Goal: Transaction & Acquisition: Purchase product/service

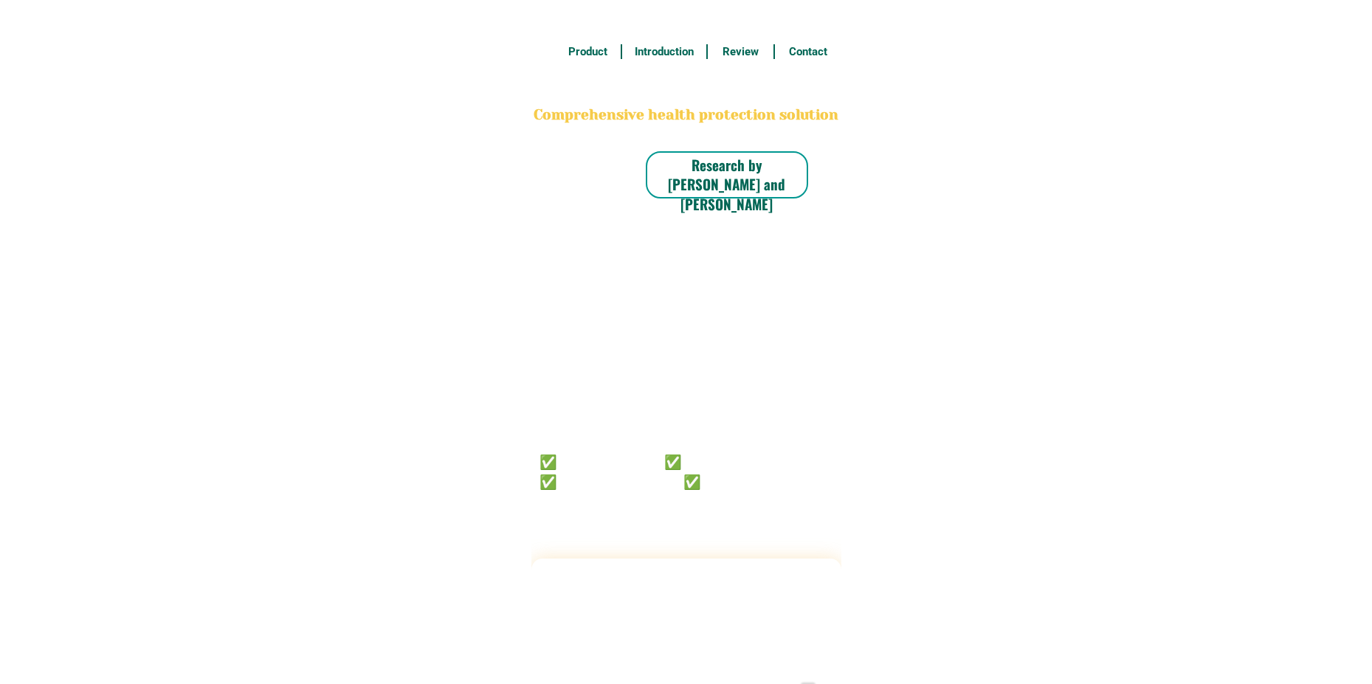
radio input "true"
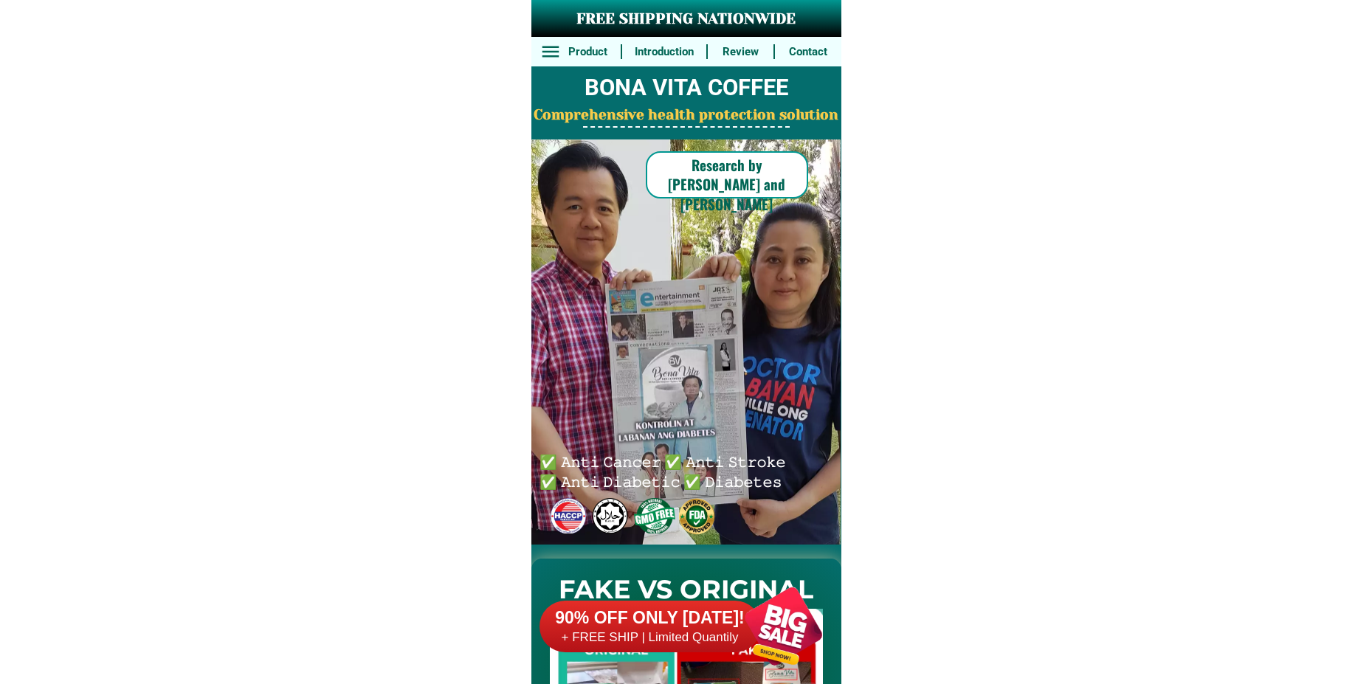
click at [780, 633] on div at bounding box center [783, 626] width 116 height 116
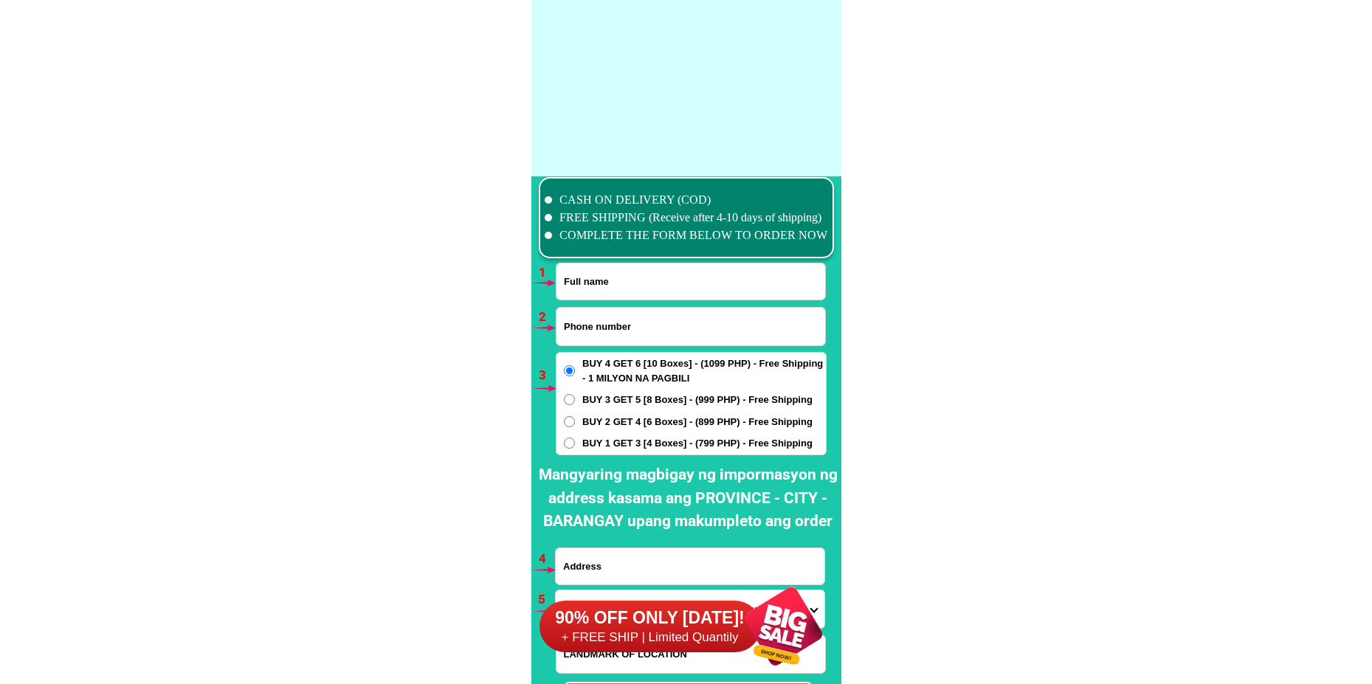
scroll to position [10851, 0]
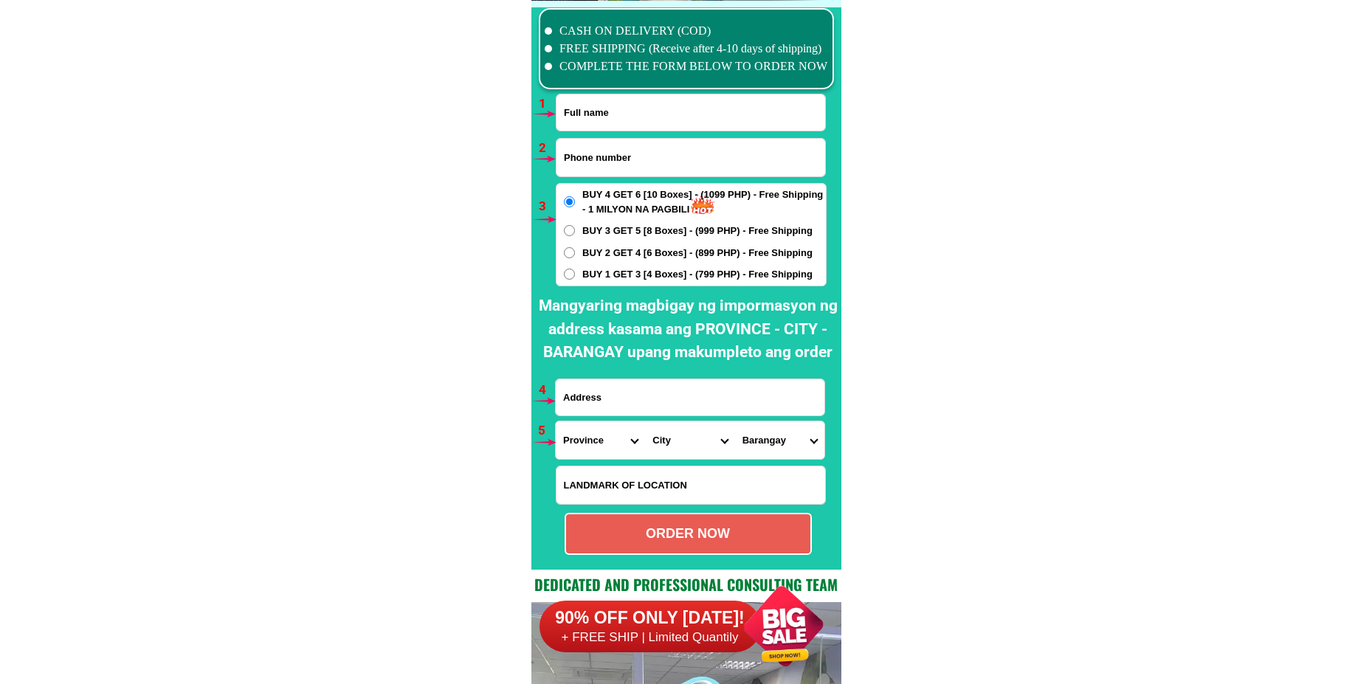
click at [600, 124] on input "Input full_name" at bounding box center [690, 112] width 269 height 36
paste input "[PERSON_NAME]"
type input "[PERSON_NAME]"
click at [621, 170] on input "Input phone_number" at bounding box center [690, 158] width 269 height 38
paste input "09536713468"
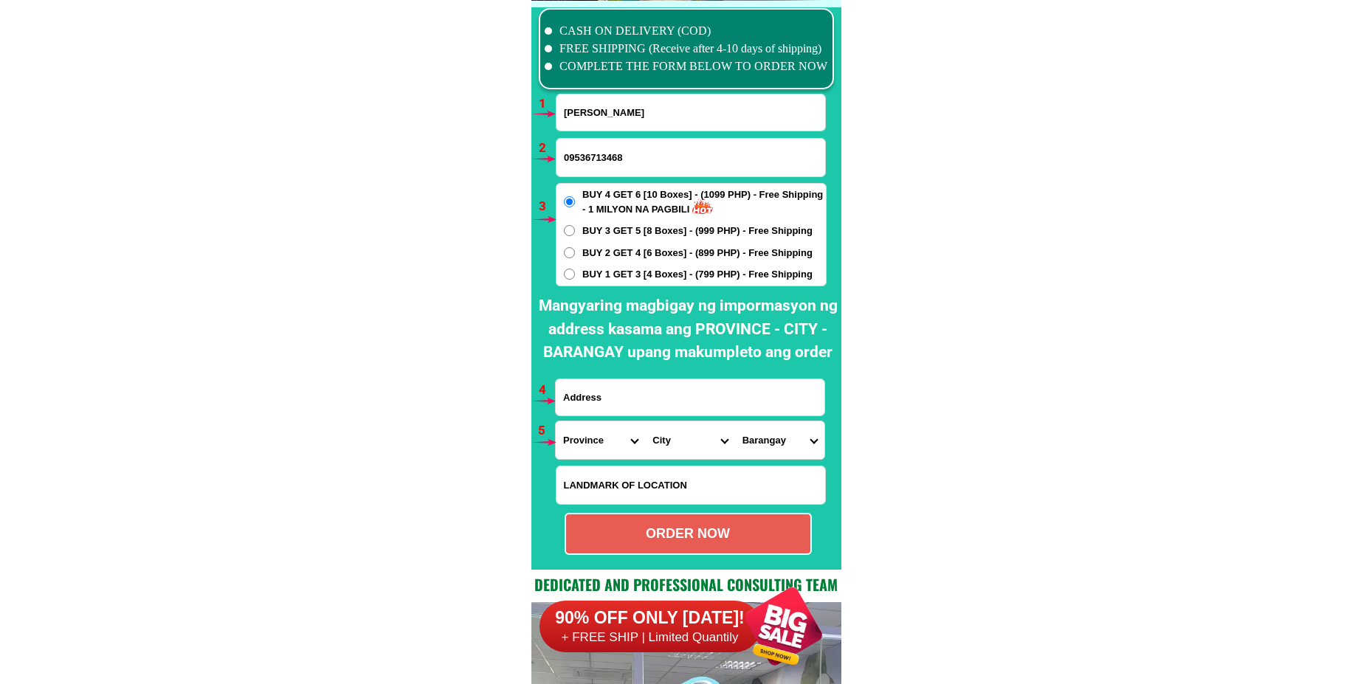
type input "09536713468"
drag, startPoint x: 597, startPoint y: 276, endPoint x: 566, endPoint y: 215, distance: 68.0
click at [595, 275] on span "BUY 1 GET 3 [4 Boxes] - (799 PHP) - Free Shipping" at bounding box center [697, 274] width 230 height 15
click at [575, 275] on input "BUY 1 GET 3 [4 Boxes] - (799 PHP) - Free Shipping" at bounding box center [569, 274] width 11 height 11
radio input "true"
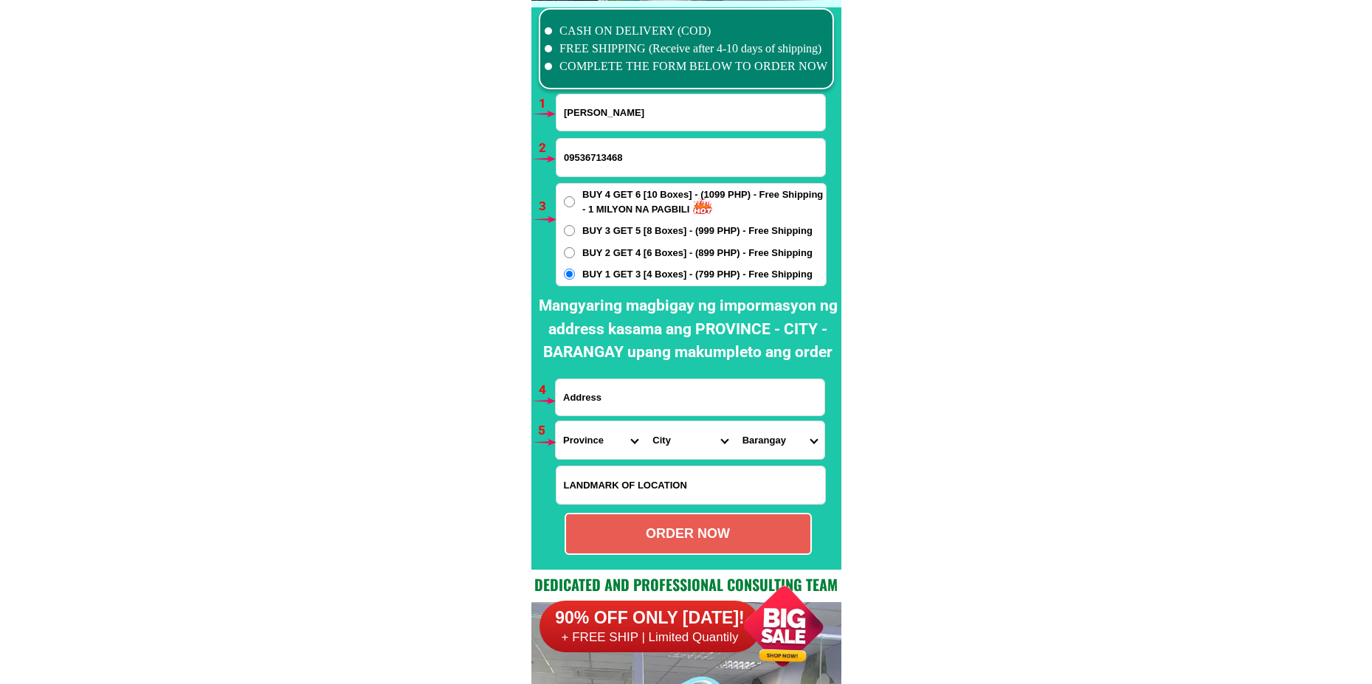
click at [601, 403] on input "Input address" at bounding box center [690, 397] width 269 height 36
paste input "Brgy 08,[PERSON_NAME][GEOGRAPHIC_DATA]"
type input "Brgy 08,[PERSON_NAME][GEOGRAPHIC_DATA]"
click at [609, 487] on input "Input LANDMARKOFLOCATION" at bounding box center [690, 485] width 269 height 38
paste input "Brgy 91.[GEOGRAPHIC_DATA],[GEOGRAPHIC_DATA]"
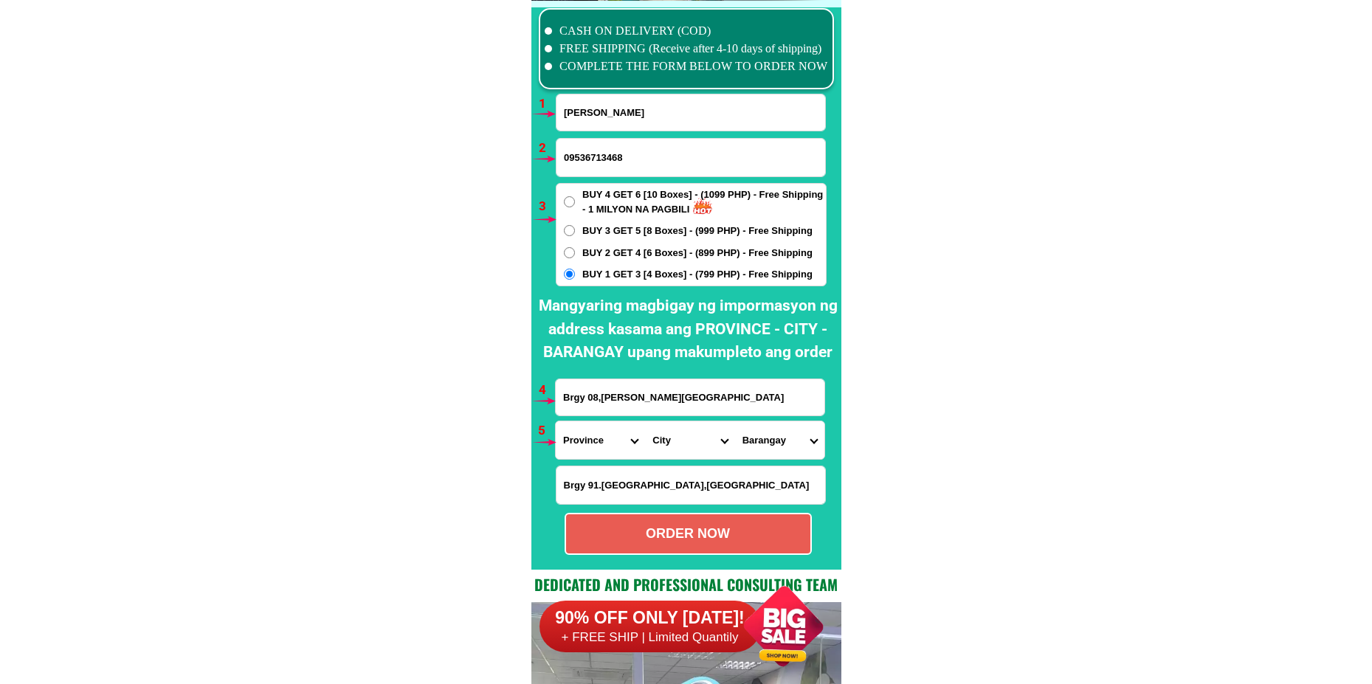
type input "Brgy 91.[GEOGRAPHIC_DATA],[GEOGRAPHIC_DATA]"
drag, startPoint x: 765, startPoint y: 395, endPoint x: 463, endPoint y: 396, distance: 302.5
click at [603, 446] on select "Province [GEOGRAPHIC_DATA] [GEOGRAPHIC_DATA][PERSON_NAME][GEOGRAPHIC_DATA][GEOG…" at bounding box center [600, 440] width 89 height 38
select select "63_199"
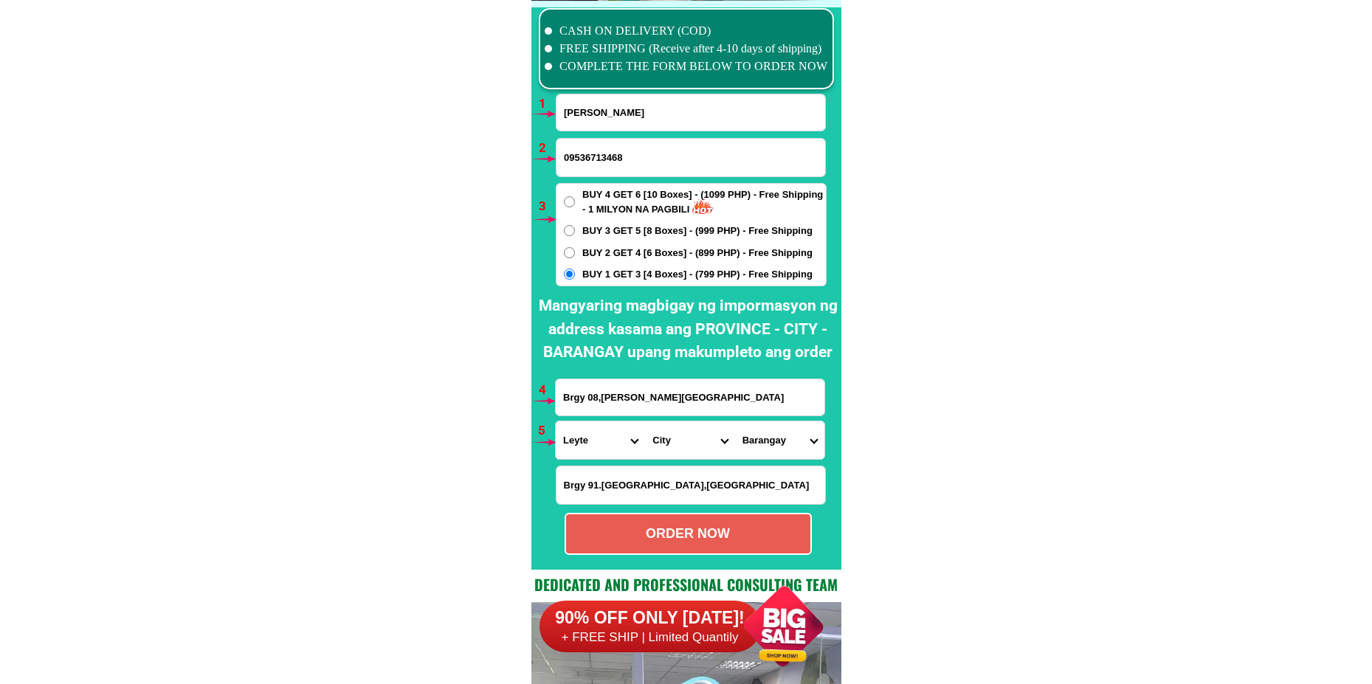
click at [556, 421] on select "Province [GEOGRAPHIC_DATA] [GEOGRAPHIC_DATA][PERSON_NAME][GEOGRAPHIC_DATA][GEOG…" at bounding box center [600, 440] width 89 height 38
click at [690, 439] on select "City [GEOGRAPHIC_DATA][PERSON_NAME][GEOGRAPHIC_DATA] [GEOGRAPHIC_DATA] [GEOGRAP…" at bounding box center [689, 440] width 89 height 38
select select "63_199728"
click at [645, 421] on select "City [GEOGRAPHIC_DATA][PERSON_NAME][GEOGRAPHIC_DATA] [GEOGRAPHIC_DATA] [GEOGRAP…" at bounding box center [689, 440] width 89 height 38
drag, startPoint x: 781, startPoint y: 439, endPoint x: 784, endPoint y: 430, distance: 9.3
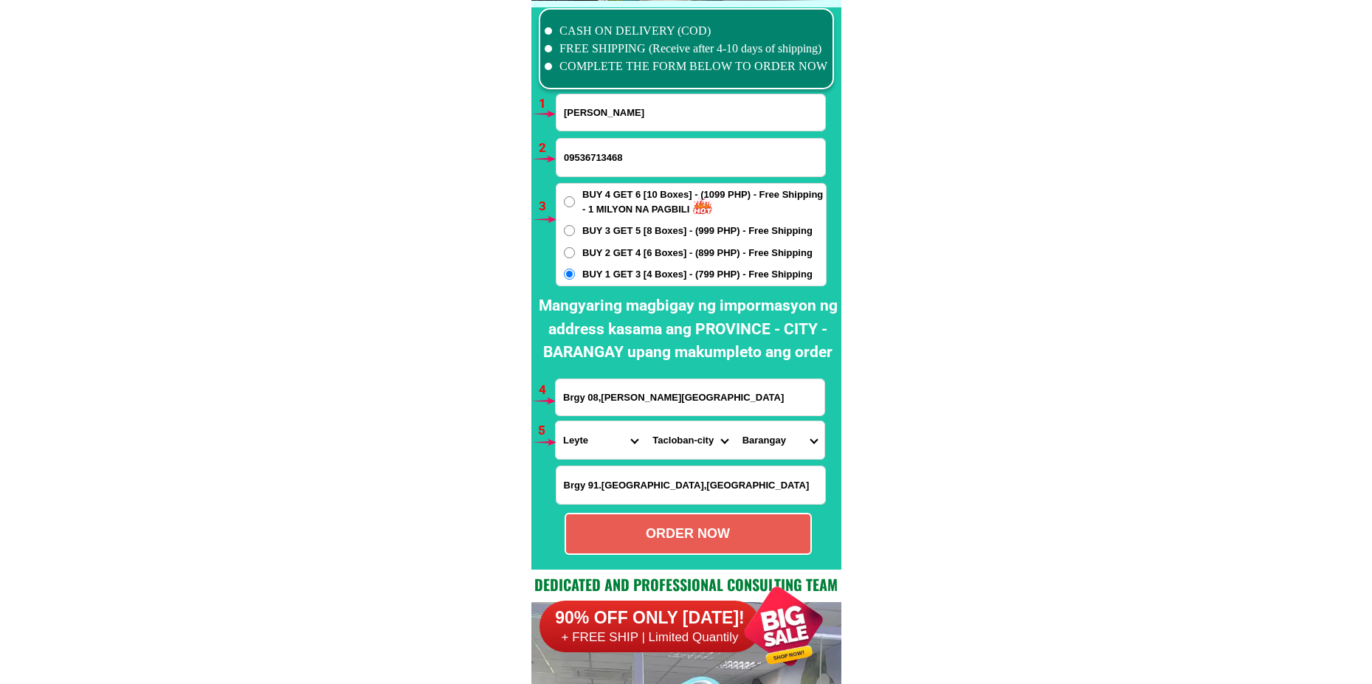
click at [782, 438] on select "[GEOGRAPHIC_DATA] ([GEOGRAPHIC_DATA][PERSON_NAME]) [GEOGRAPHIC_DATA] ([GEOGRAPH…" at bounding box center [779, 440] width 89 height 38
select select "63_1997283480"
click at [735, 421] on select "[GEOGRAPHIC_DATA] ([GEOGRAPHIC_DATA][PERSON_NAME]) [GEOGRAPHIC_DATA] ([GEOGRAPH…" at bounding box center [779, 440] width 89 height 38
click at [761, 513] on form "[PERSON_NAME] 09536713468 ORDER NOW Brgy 08,[PERSON_NAME][GEOGRAPHIC_DATA] [GEO…" at bounding box center [691, 324] width 272 height 461
click at [662, 543] on div "ORDER NOW" at bounding box center [688, 534] width 244 height 20
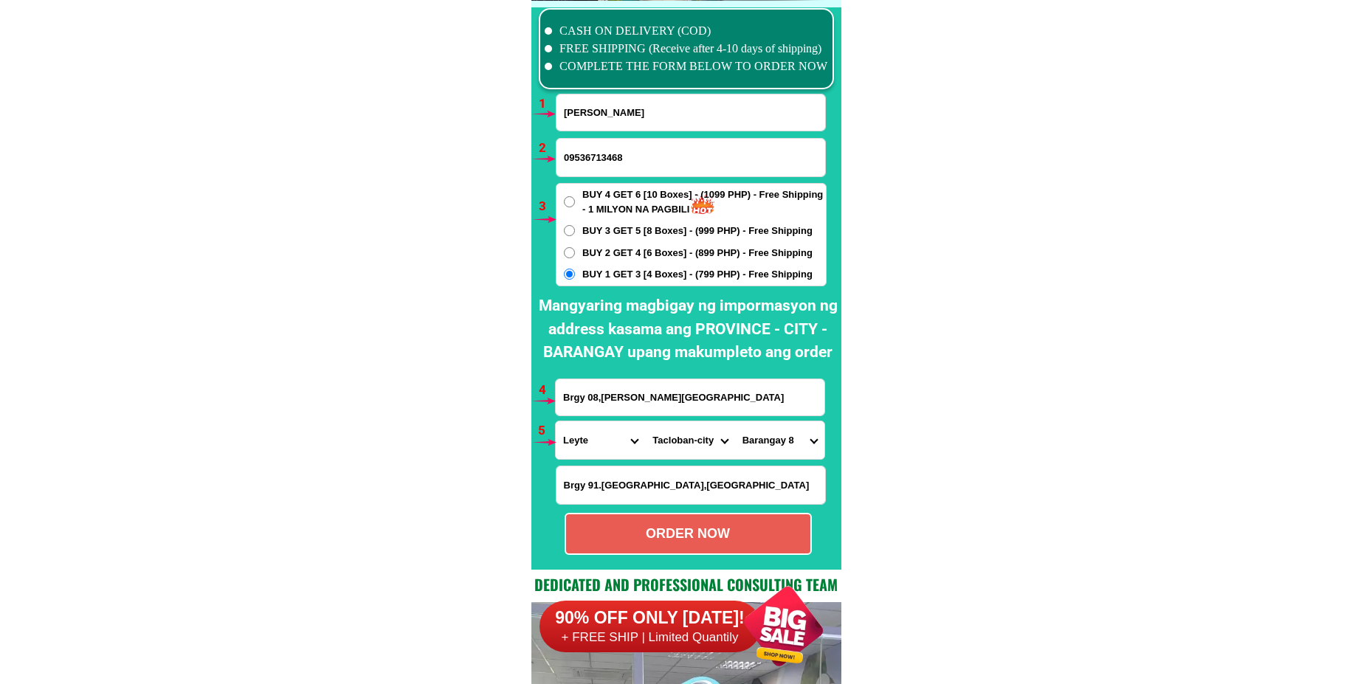
type input "[PERSON_NAME]"
type input "Brgy 08,[PERSON_NAME][GEOGRAPHIC_DATA]"
radio input "true"
